Goal: Transaction & Acquisition: Purchase product/service

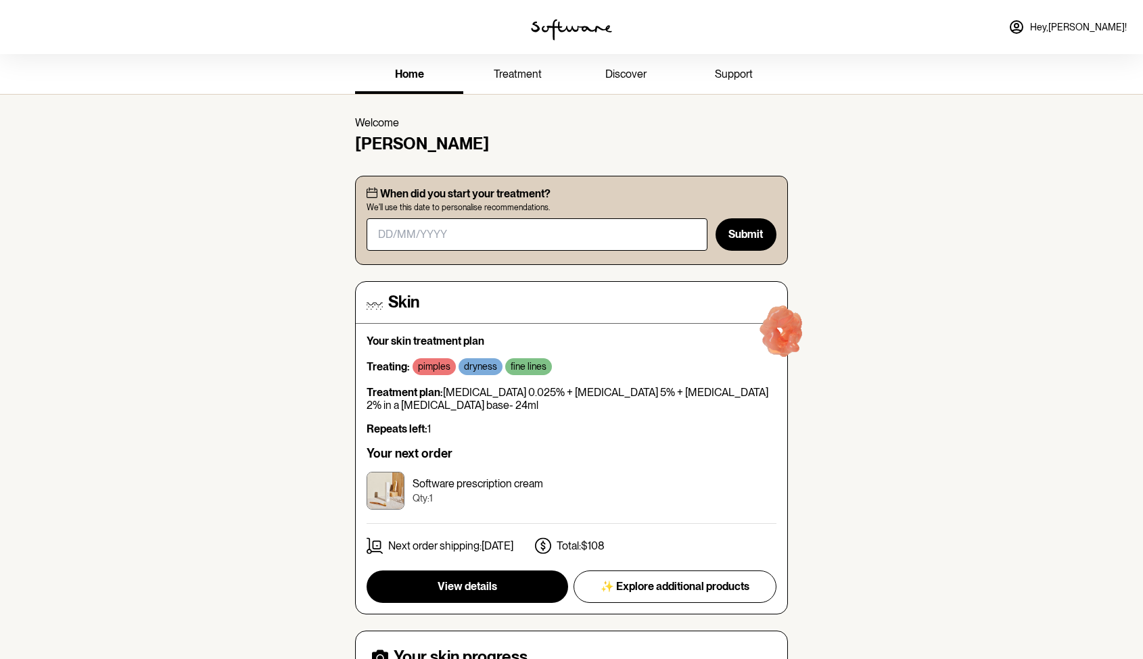
scroll to position [222, 0]
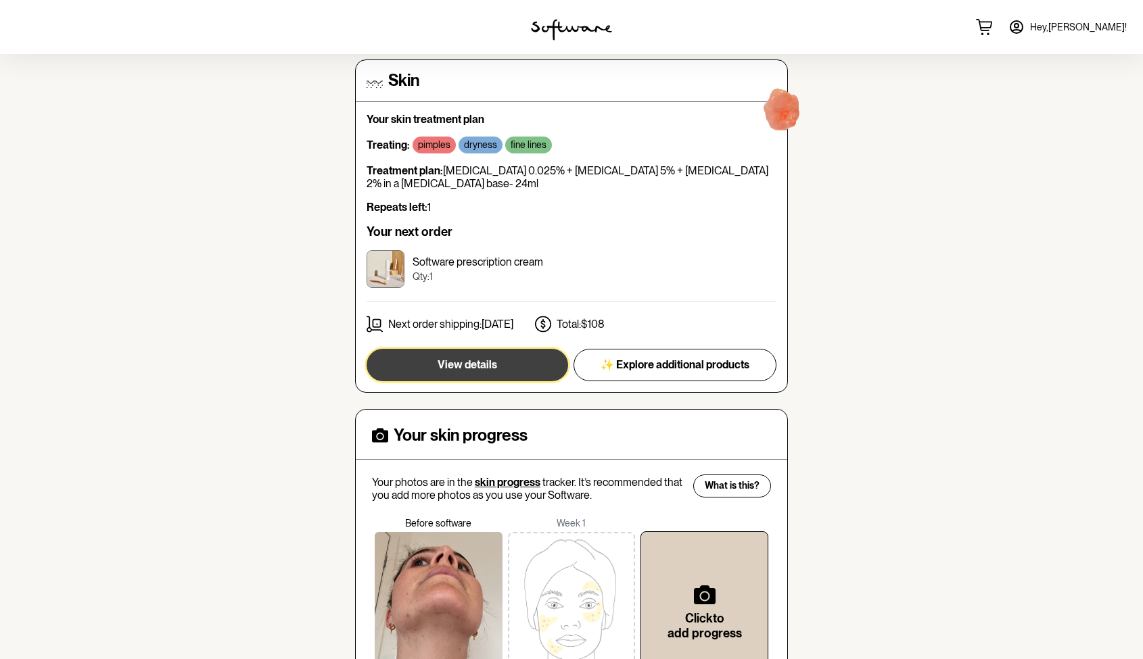
click at [398, 363] on button "View details" at bounding box center [468, 365] width 202 height 32
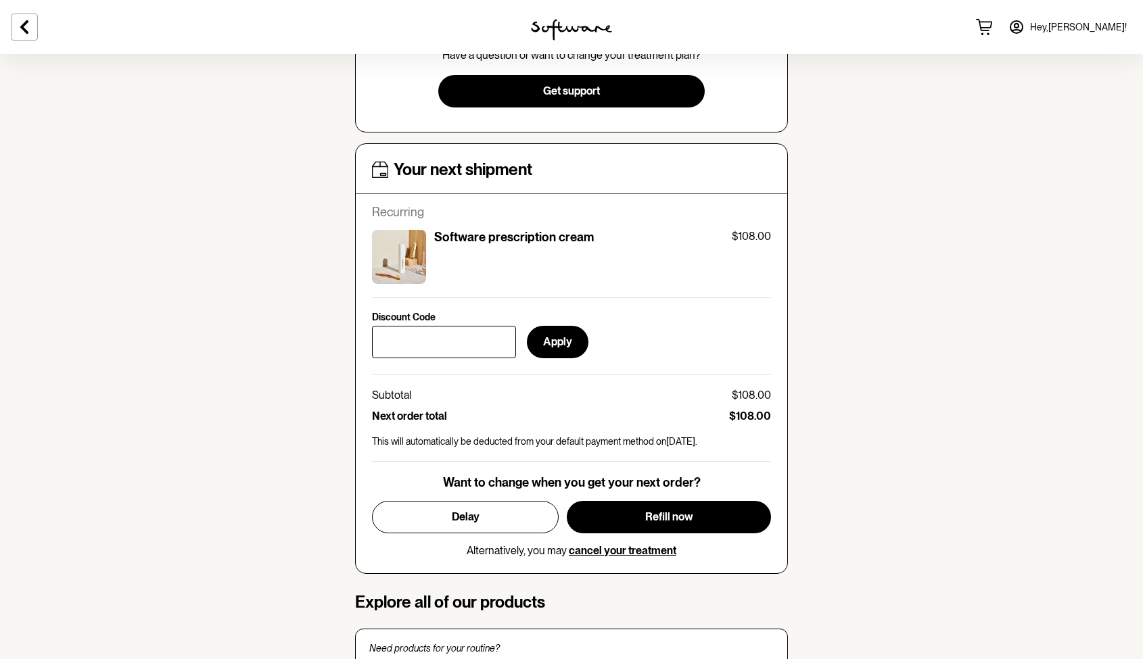
scroll to position [457, 0]
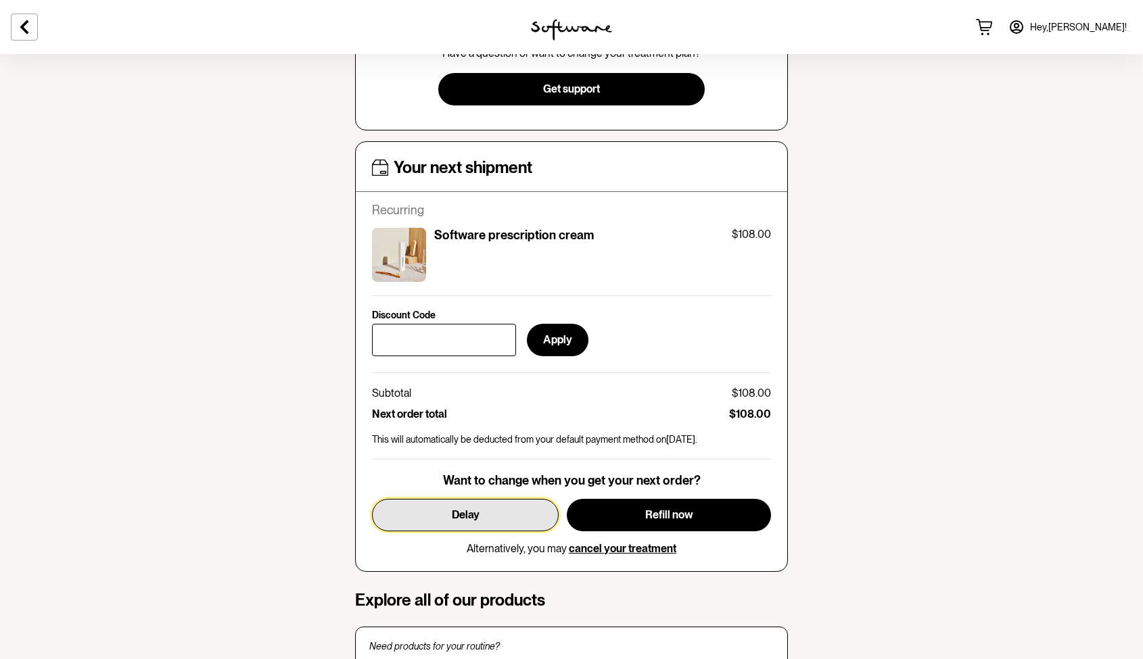
click at [391, 509] on button "Delay" at bounding box center [465, 515] width 187 height 32
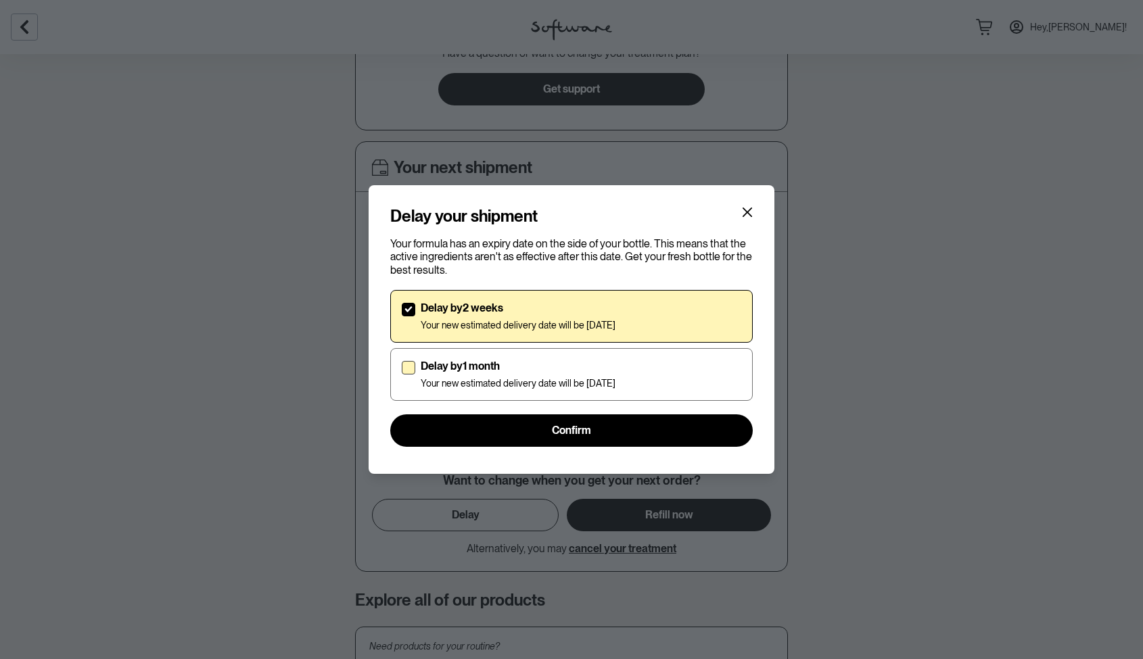
click at [445, 364] on p "Delay by 1 month" at bounding box center [518, 366] width 195 height 13
click at [402, 374] on input "Delay by 1 month Your new estimated delivery date will be [DATE]" at bounding box center [401, 374] width 1 height 1
checkbox input "true"
checkbox input "false"
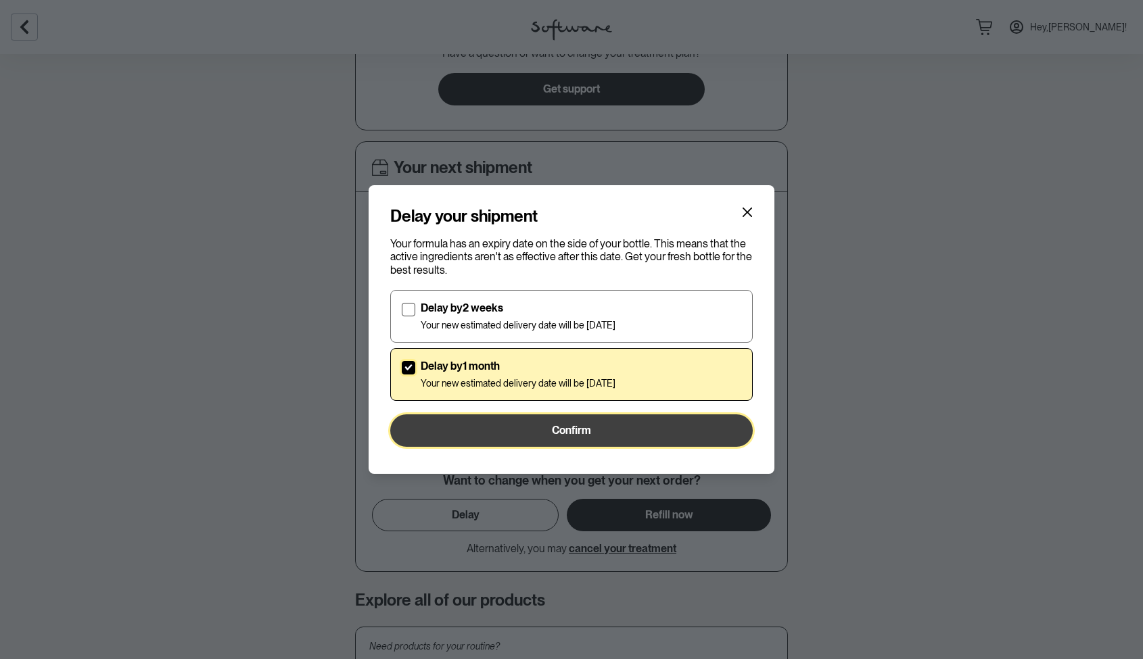
click at [455, 421] on button "Confirm" at bounding box center [571, 431] width 363 height 32
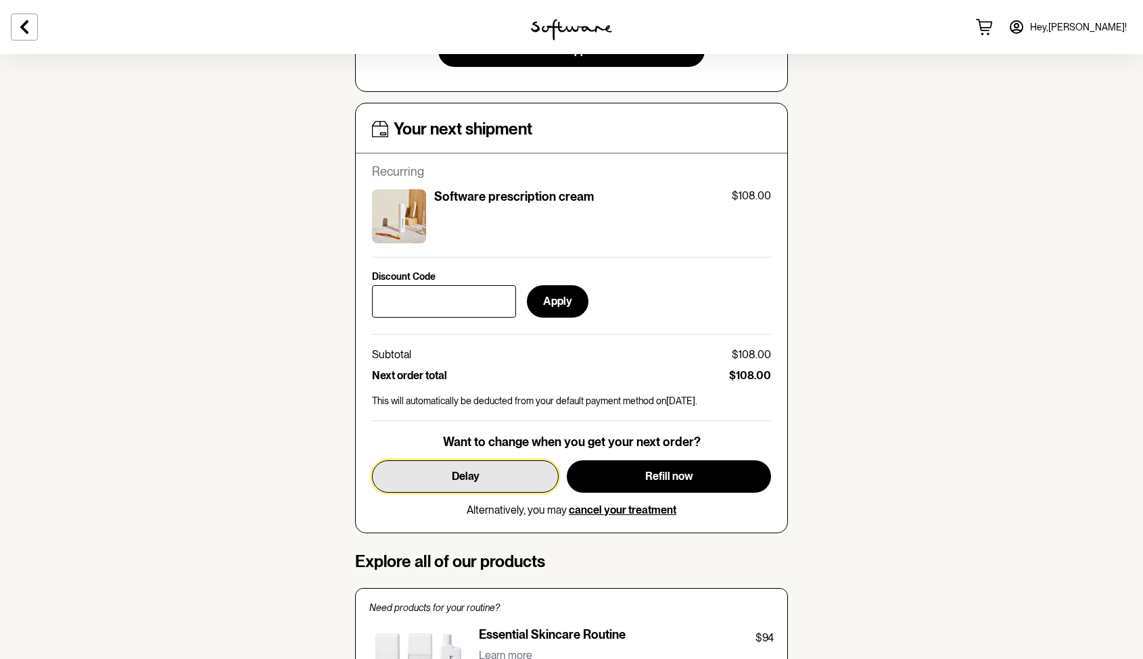
scroll to position [0, 0]
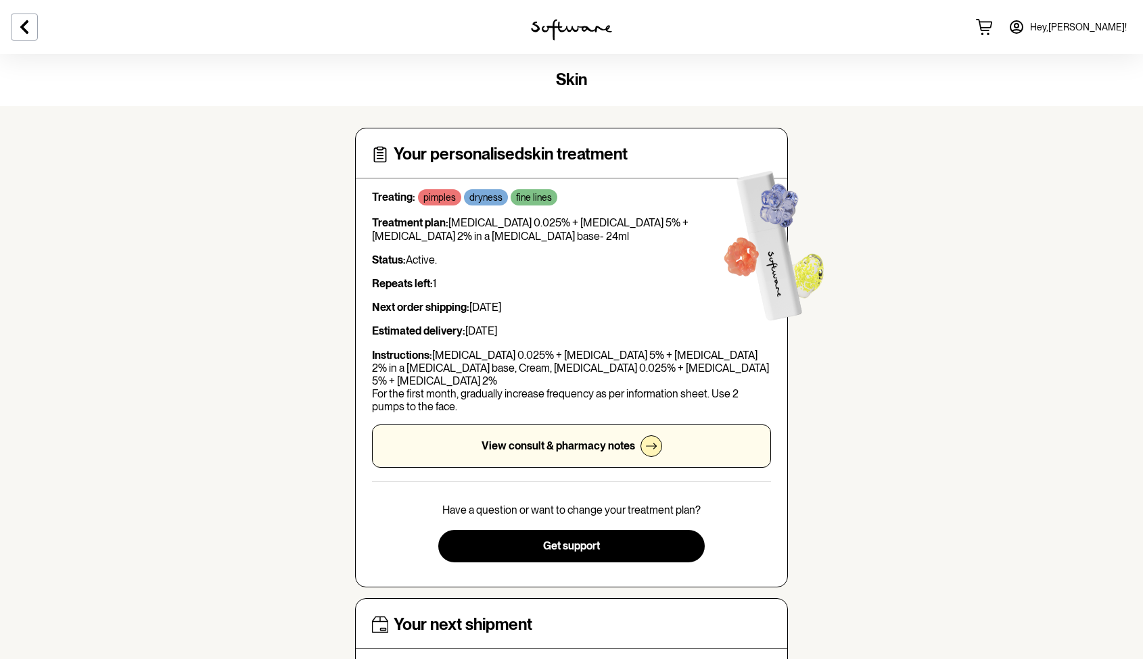
click at [480, 429] on div "View consult & pharmacy notes" at bounding box center [571, 446] width 399 height 43
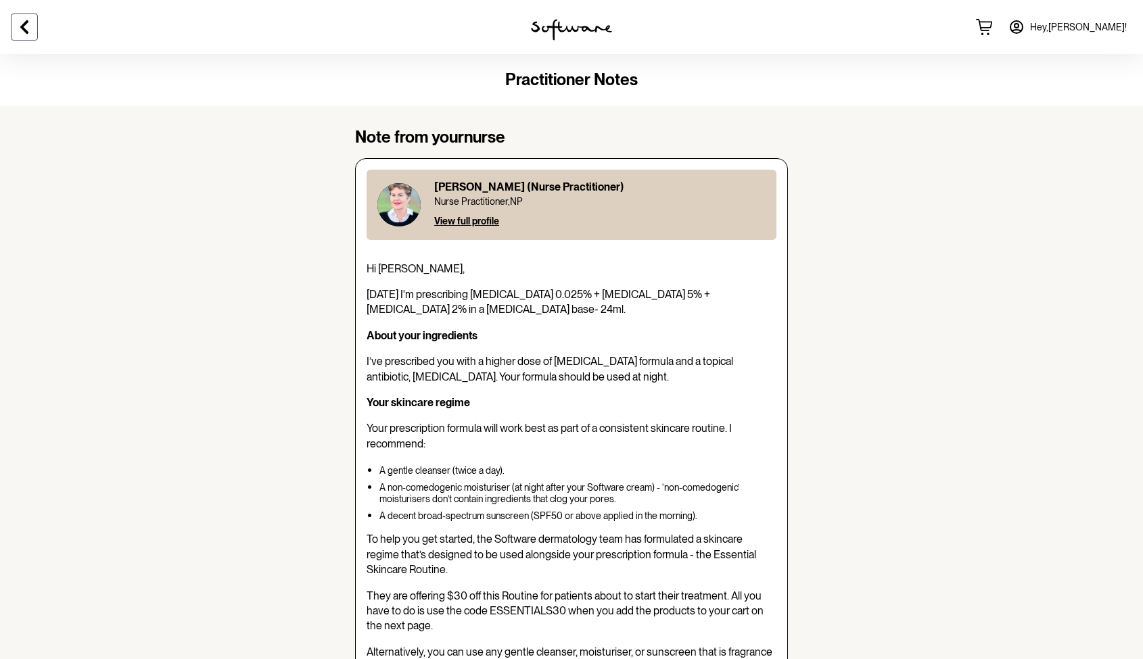
click at [30, 27] on icon at bounding box center [24, 27] width 16 height 16
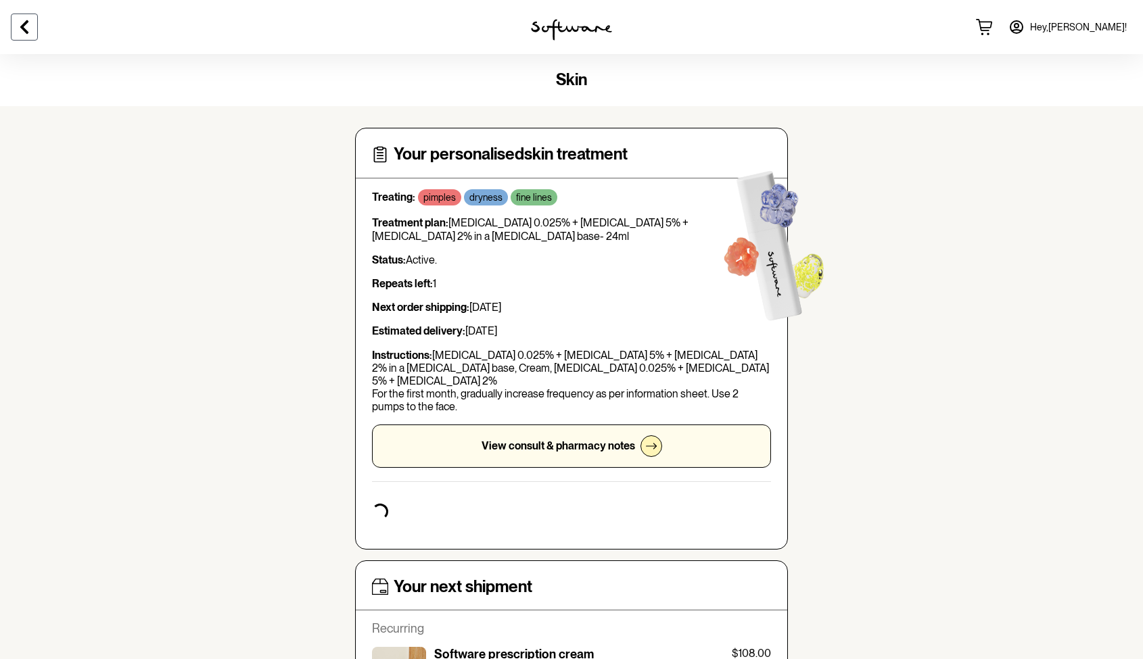
click at [30, 27] on icon at bounding box center [24, 27] width 16 height 16
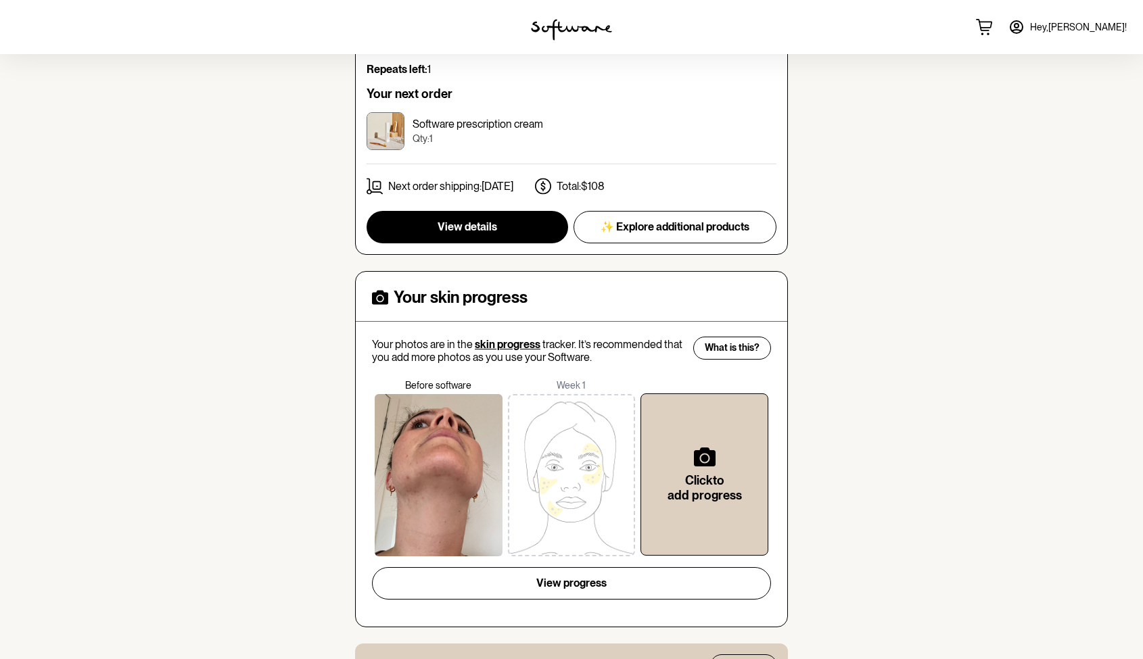
scroll to position [199, 0]
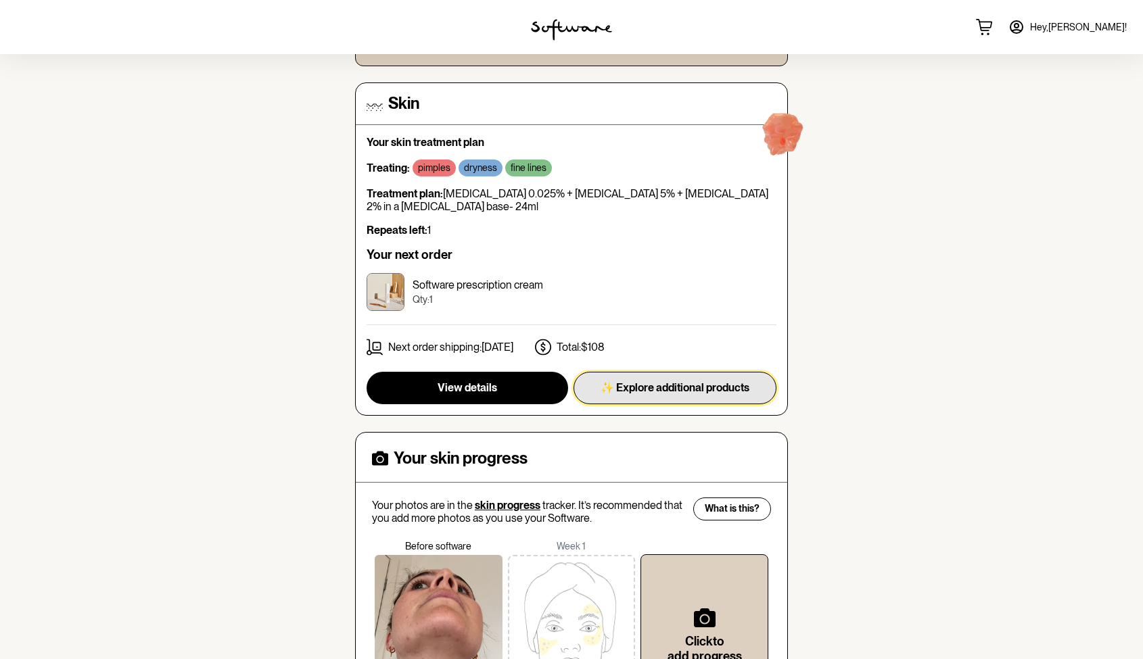
click at [712, 384] on span "✨ Explore additional products" at bounding box center [675, 387] width 149 height 13
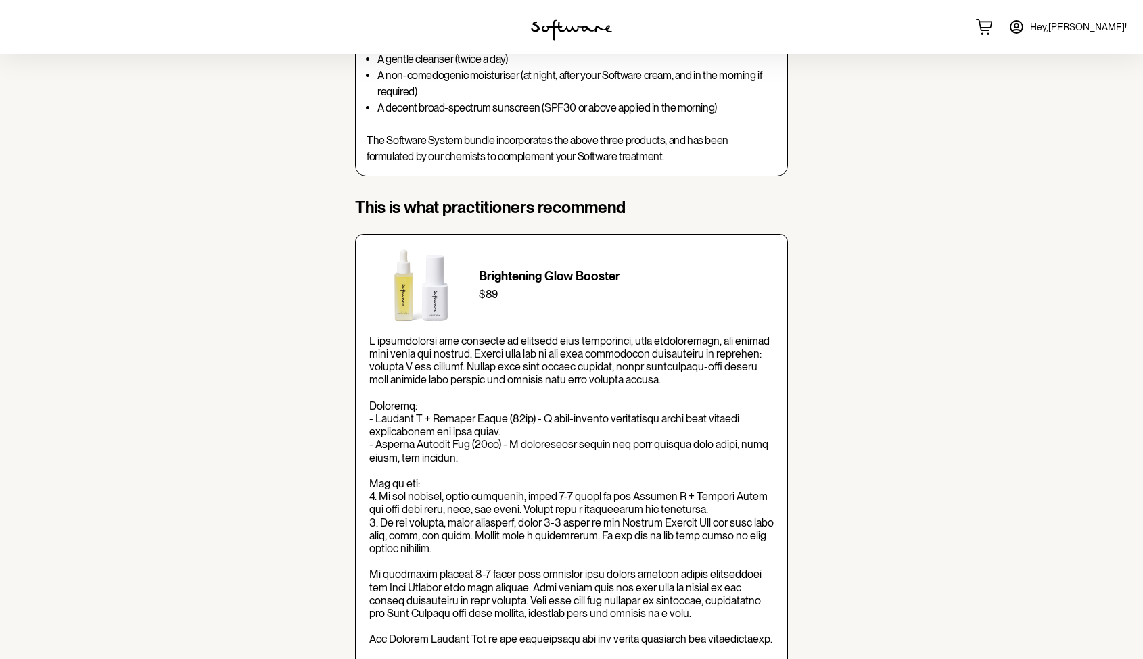
scroll to position [252, 0]
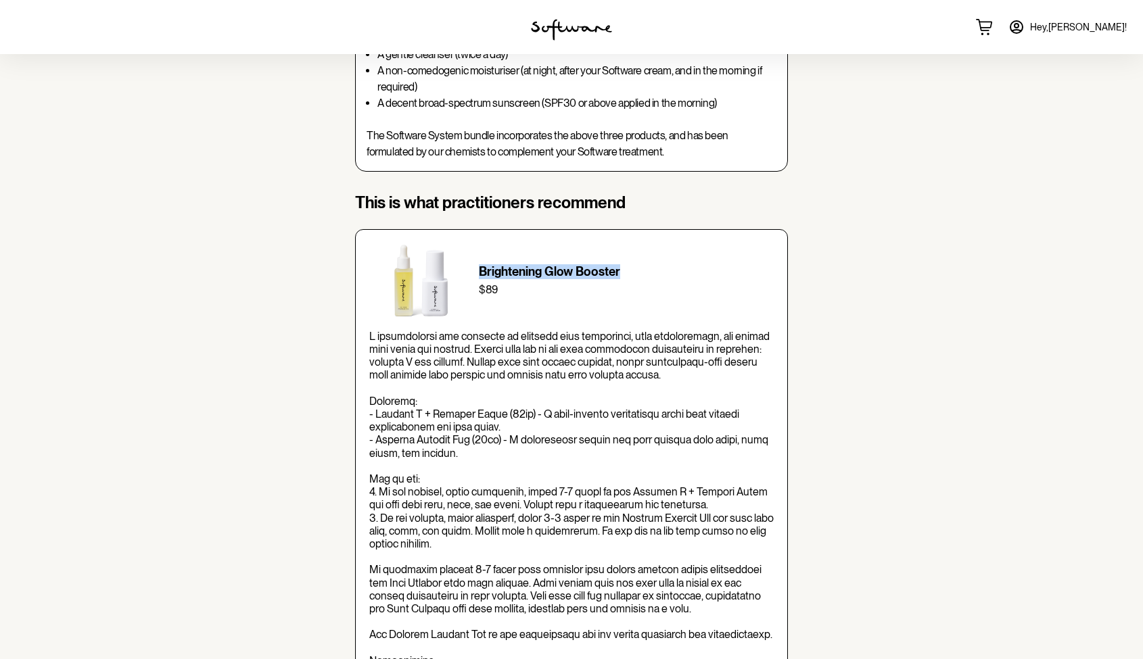
drag, startPoint x: 480, startPoint y: 274, endPoint x: 624, endPoint y: 271, distance: 143.4
click at [624, 271] on p "Brightening Glow Booster" at bounding box center [626, 271] width 295 height 15
copy p "Brightening Glow Booster"
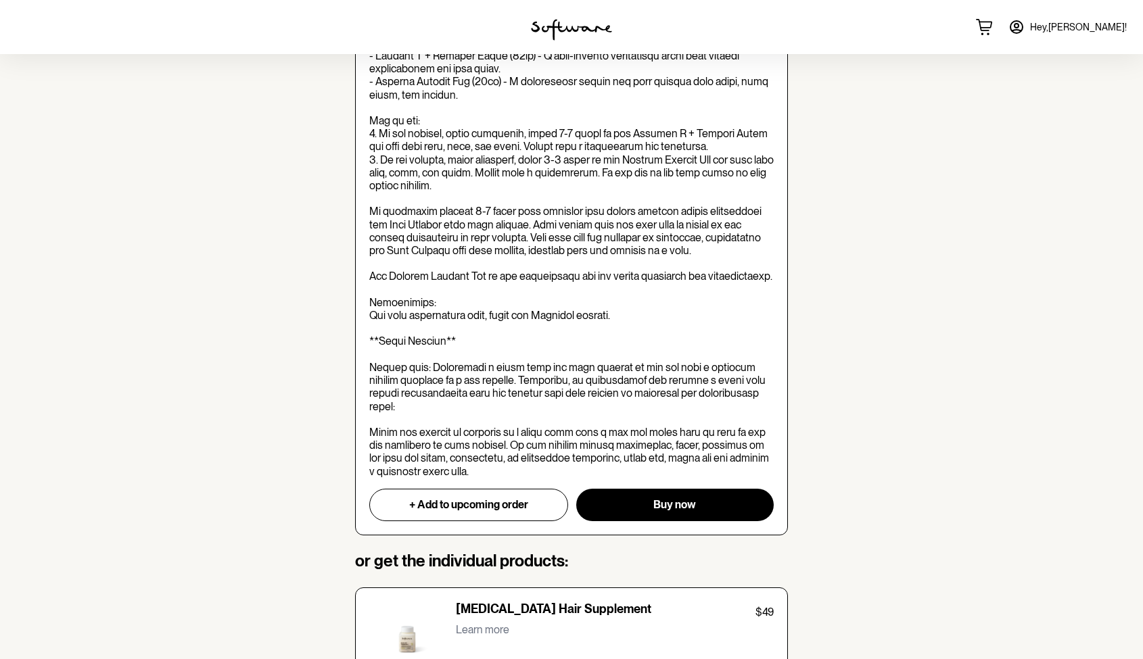
scroll to position [626, 0]
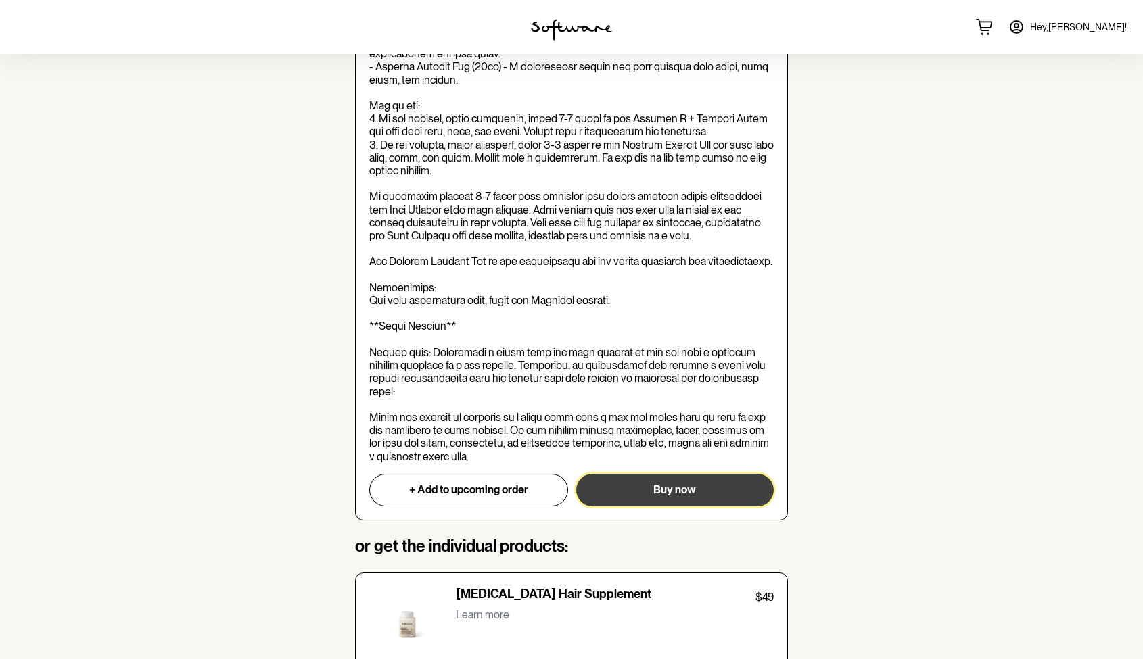
click at [678, 488] on span "Buy now" at bounding box center [674, 490] width 43 height 13
